Goal: Information Seeking & Learning: Understand process/instructions

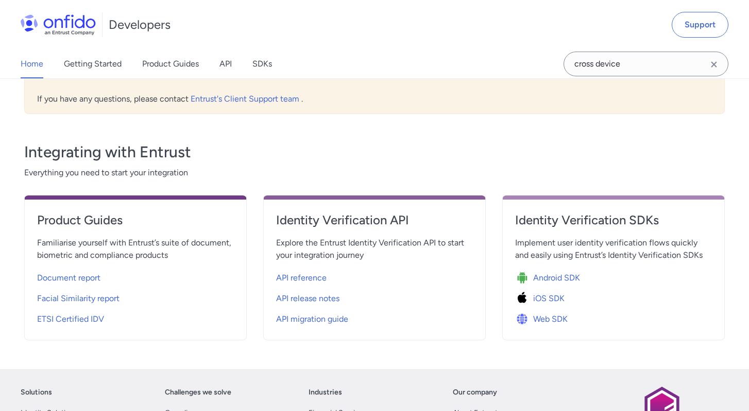
scroll to position [308, 0]
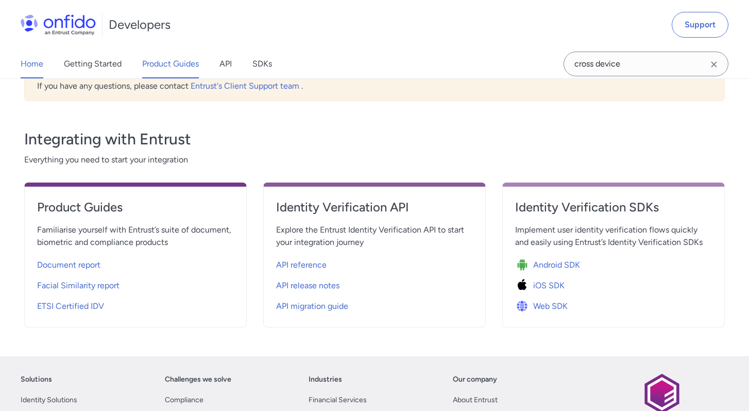
click at [160, 65] on link "Product Guides" at bounding box center [170, 63] width 57 height 29
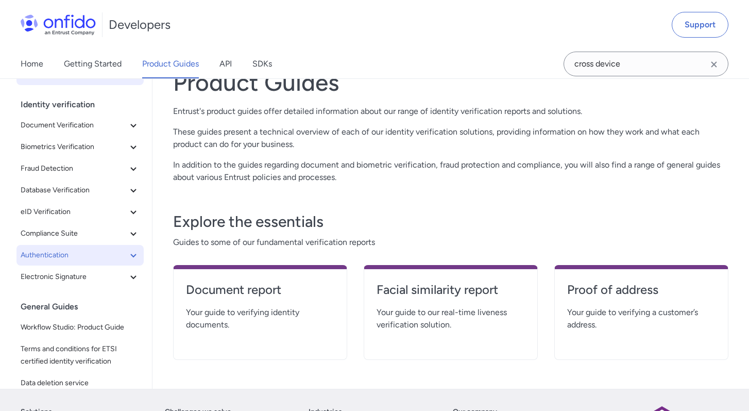
scroll to position [54, 0]
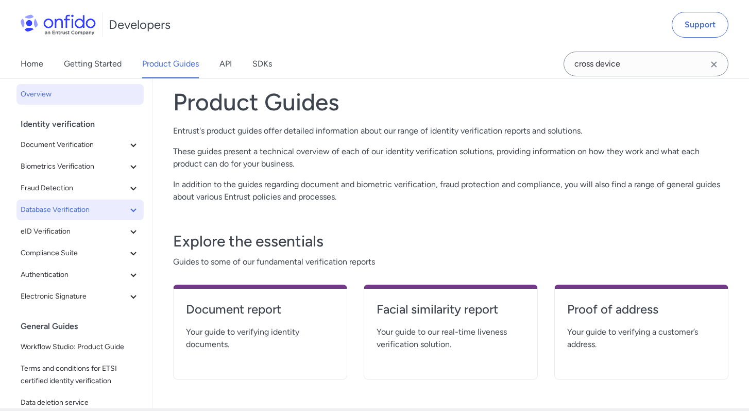
click at [78, 216] on button "Database Verification" at bounding box center [79, 209] width 127 height 21
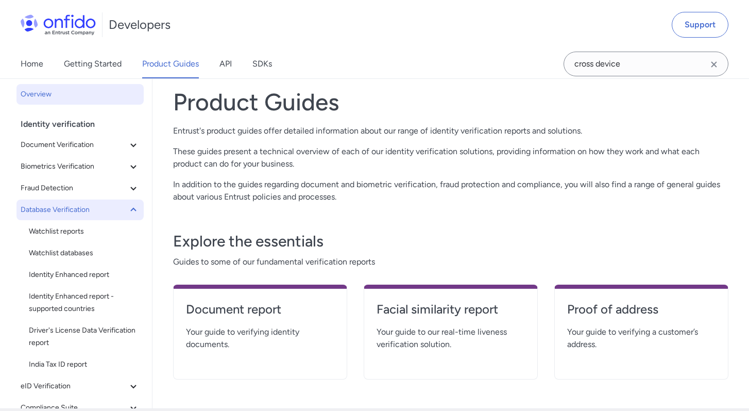
click at [104, 212] on span "Database Verification" at bounding box center [74, 210] width 107 height 12
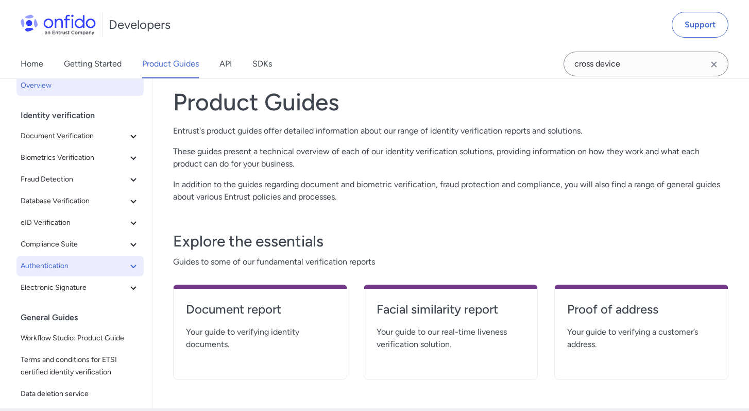
scroll to position [0, 0]
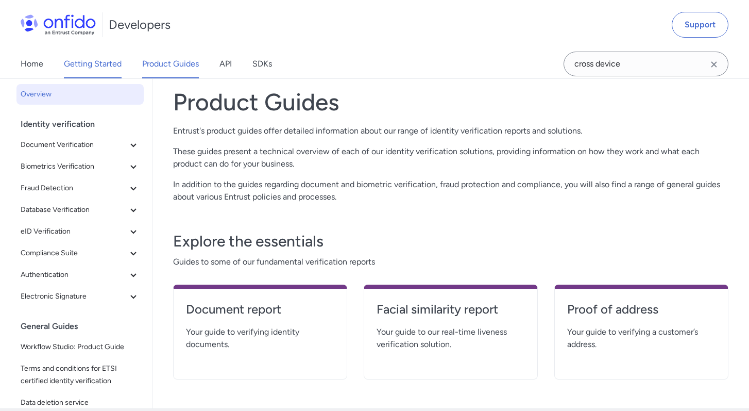
click at [74, 63] on link "Getting Started" at bounding box center [93, 63] width 58 height 29
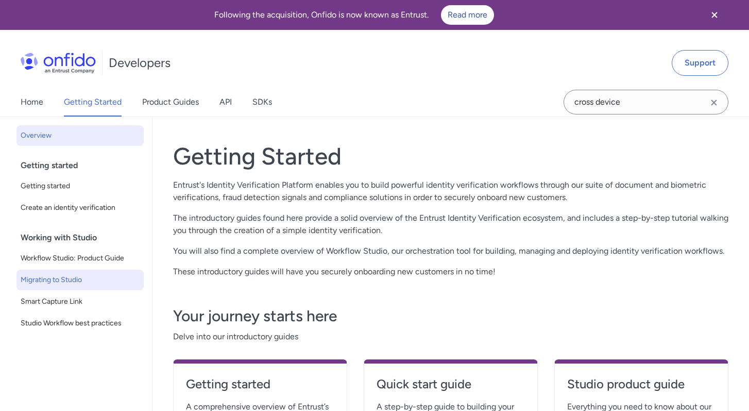
click at [98, 283] on span "Migrating to Studio" at bounding box center [80, 280] width 119 height 12
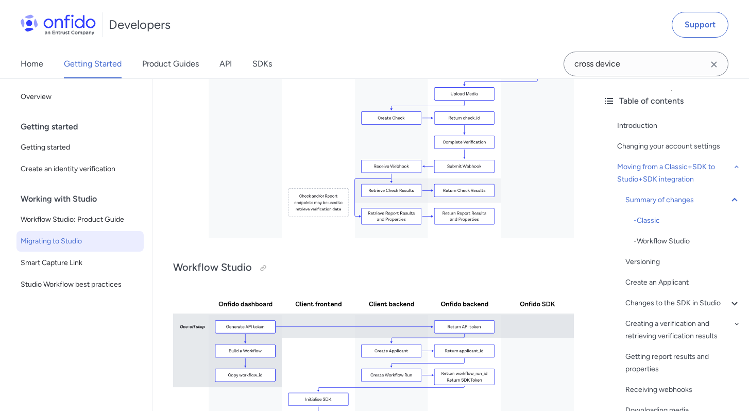
scroll to position [1998, 0]
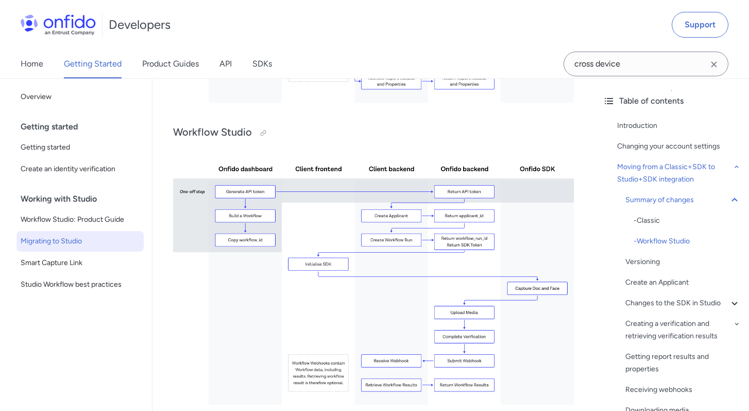
click at [266, 246] on img at bounding box center [373, 277] width 401 height 253
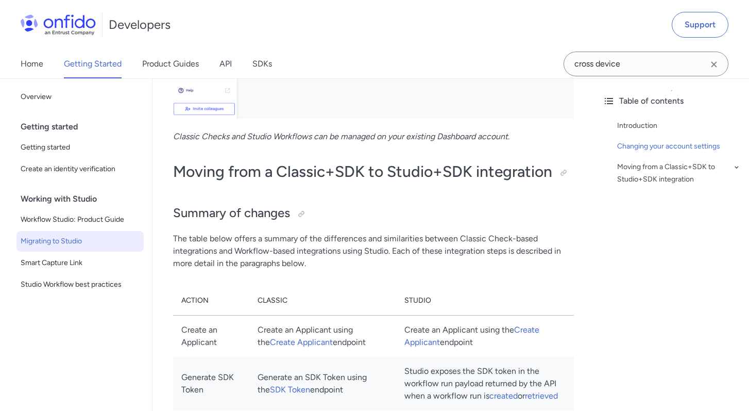
scroll to position [739, 0]
